Goal: Transaction & Acquisition: Download file/media

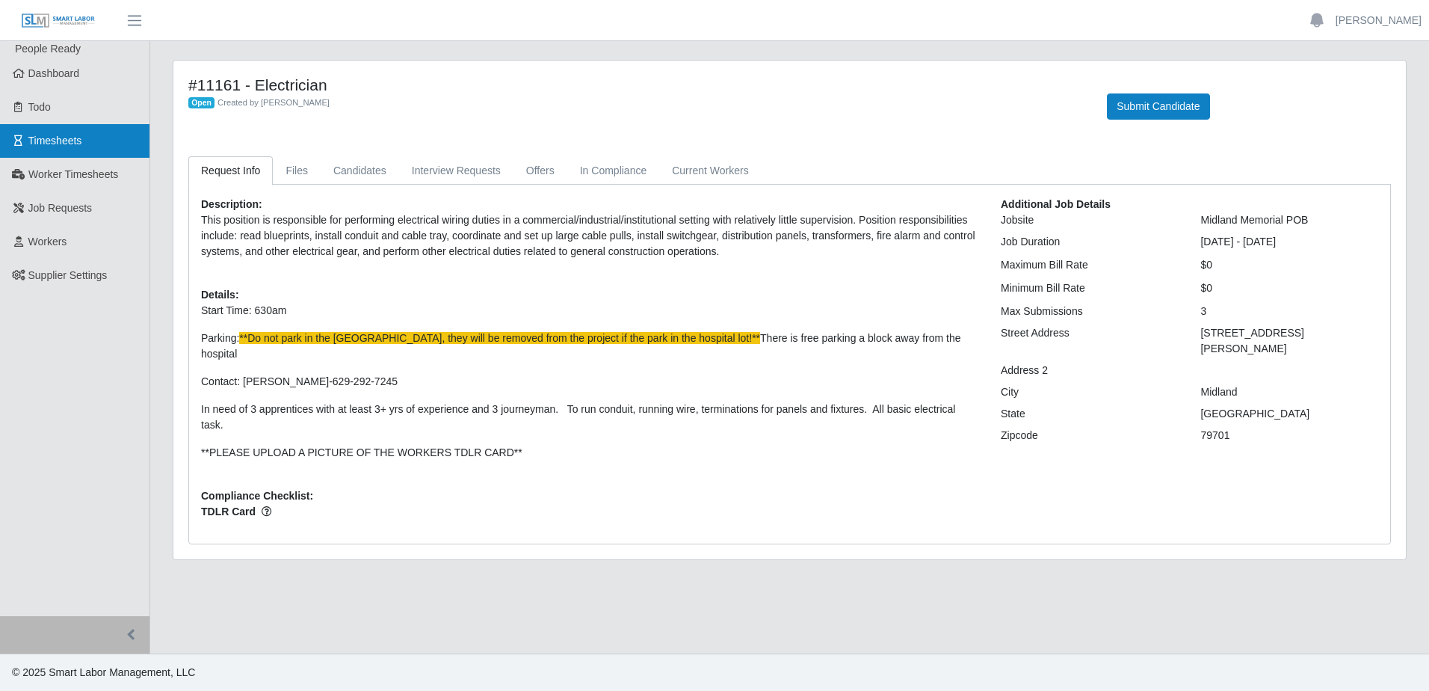
click at [69, 143] on span "Timesheets" at bounding box center [55, 141] width 54 height 12
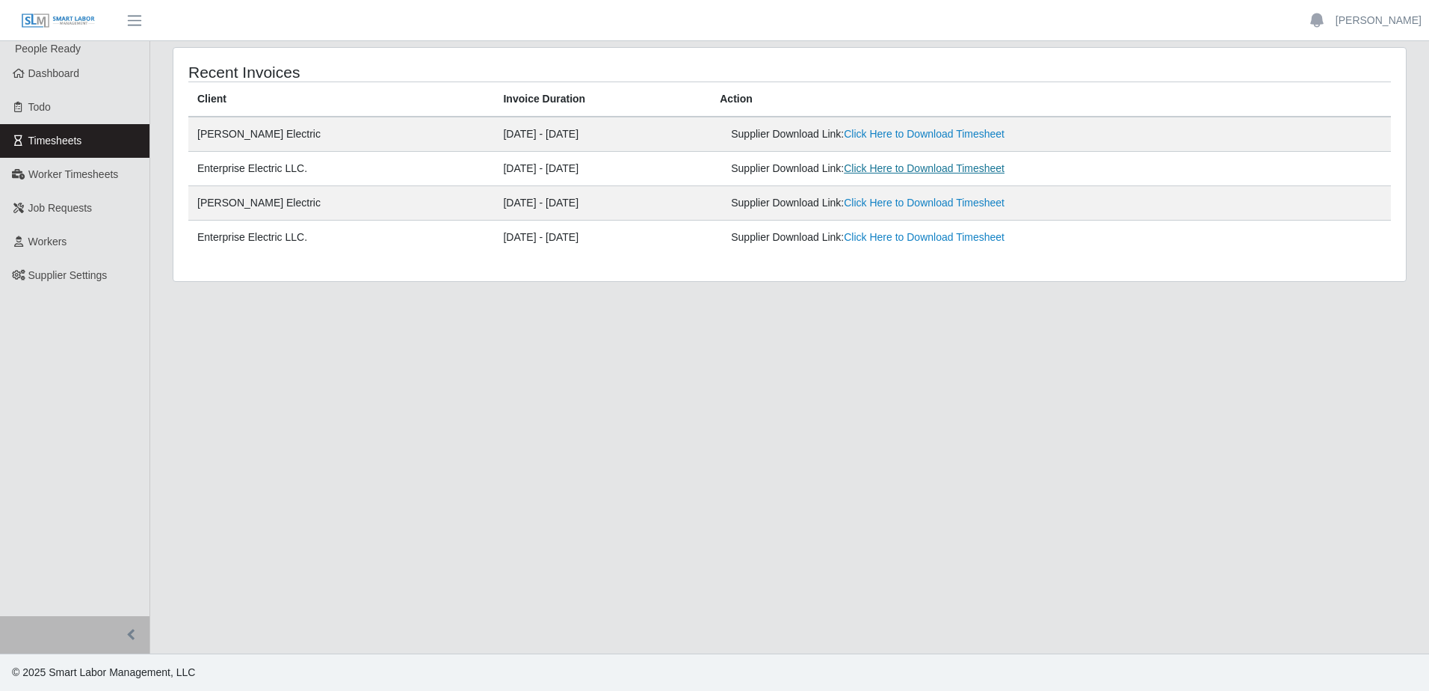
click at [923, 167] on link "Click Here to Download Timesheet" at bounding box center [924, 168] width 161 height 12
click at [923, 170] on link "Click Here to Download Timesheet" at bounding box center [924, 168] width 161 height 12
click at [911, 240] on link "Click Here to Download Timesheet" at bounding box center [924, 237] width 161 height 12
